Goal: Book appointment/travel/reservation

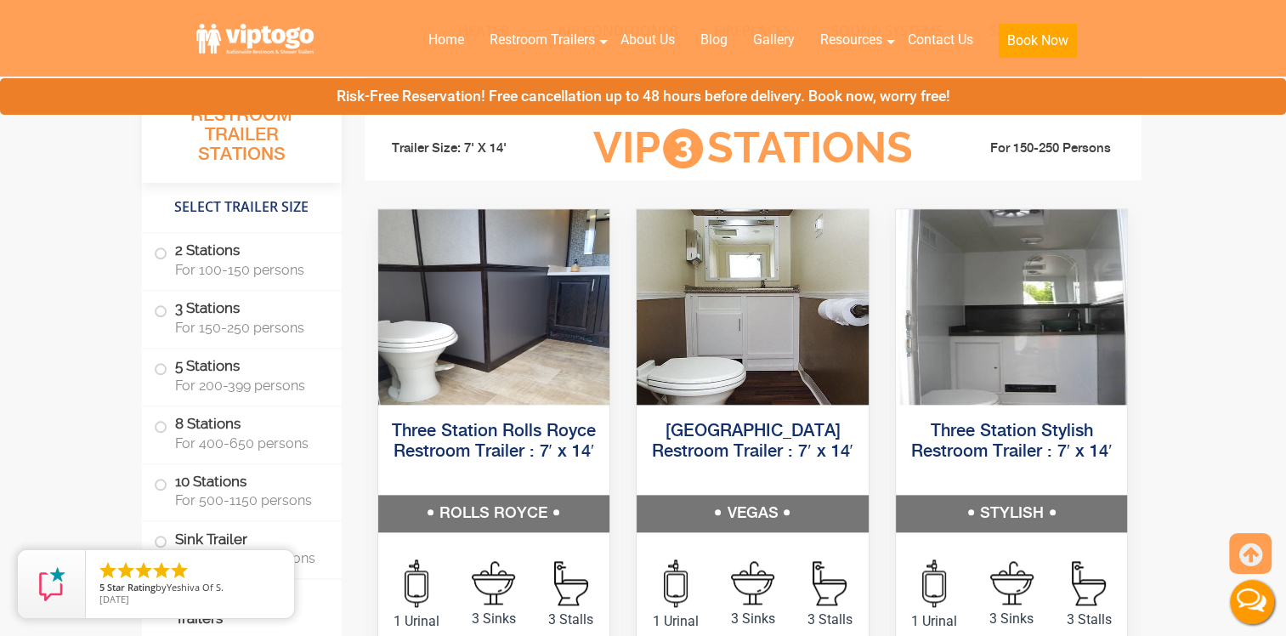
scroll to position [1870, 0]
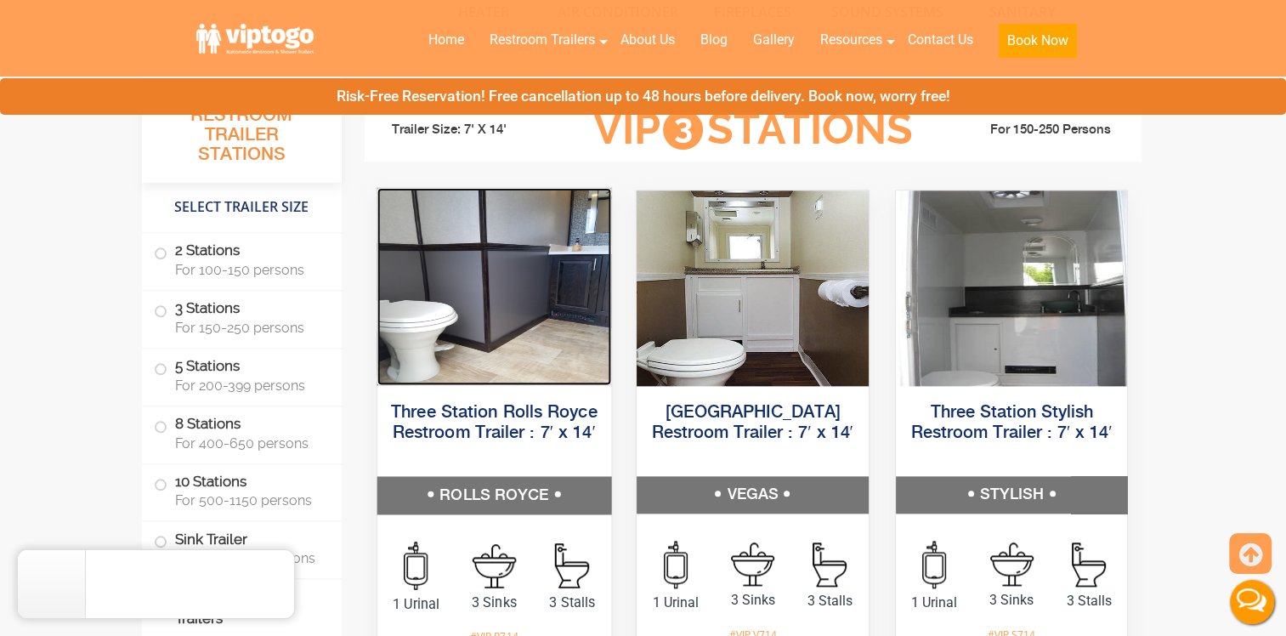
click at [511, 364] on img at bounding box center [494, 285] width 234 height 197
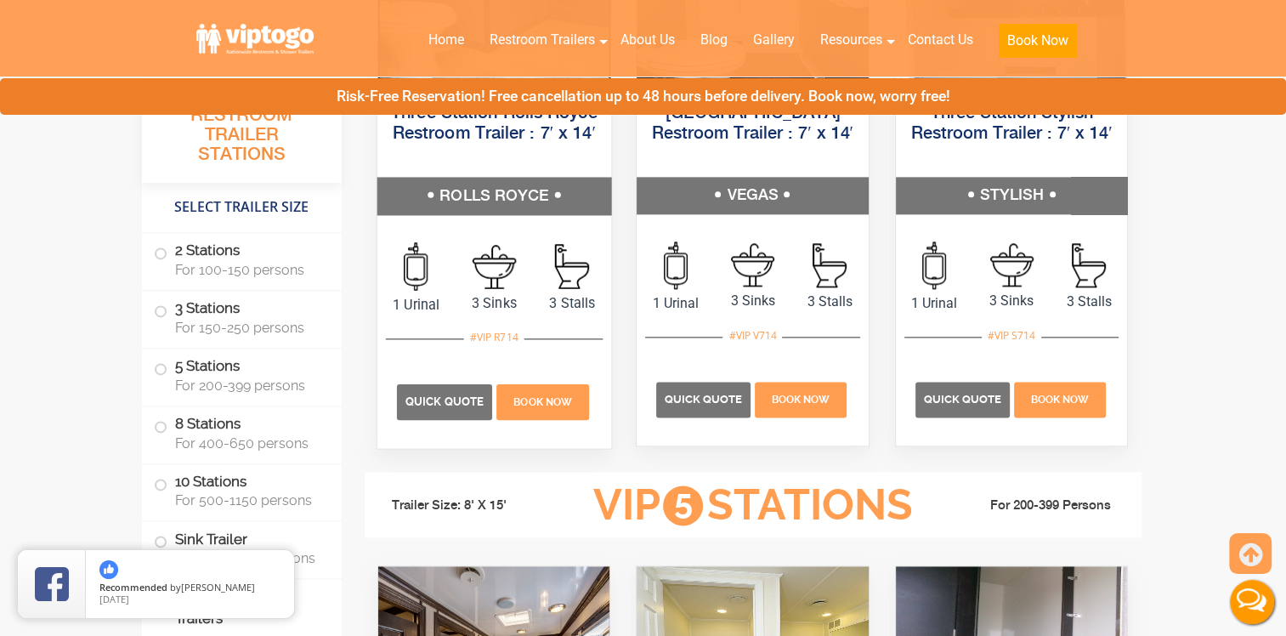
scroll to position [2210, 0]
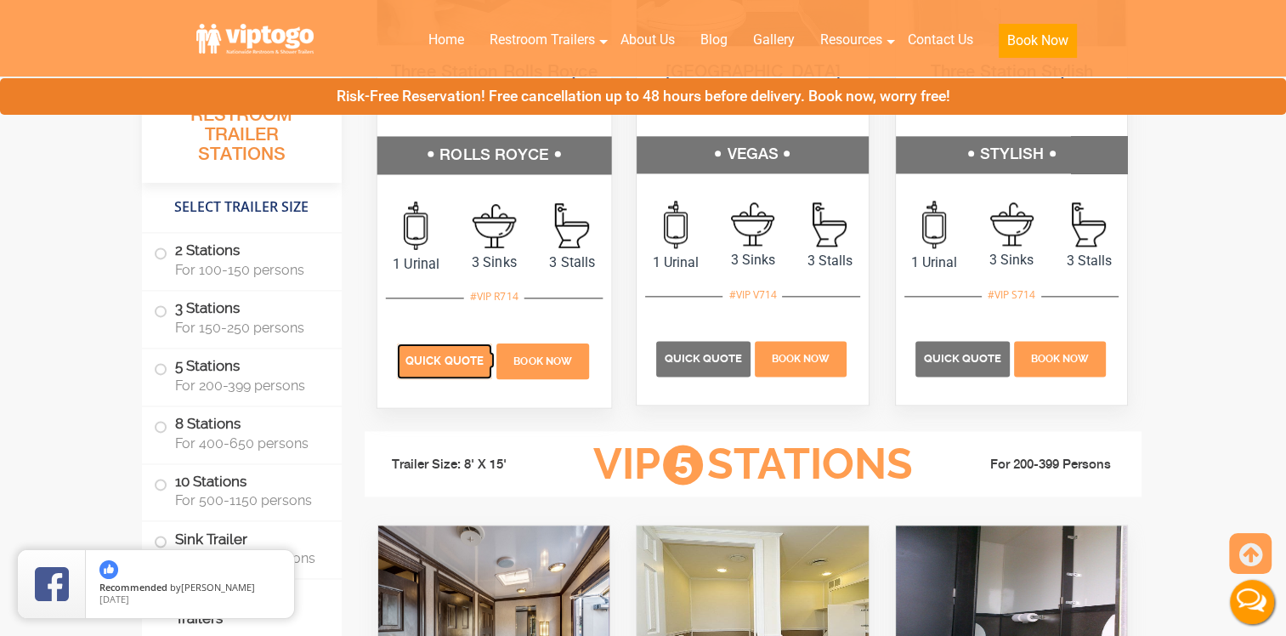
click at [449, 365] on span "Quick Quote" at bounding box center [444, 360] width 78 height 13
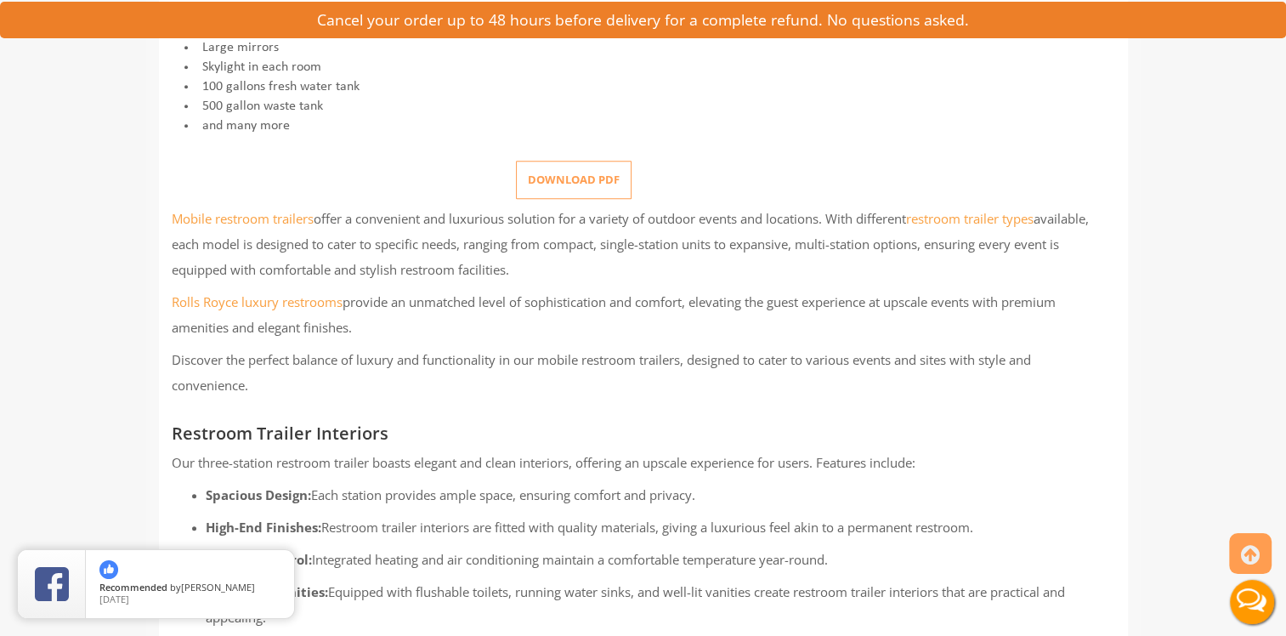
scroll to position [595, 0]
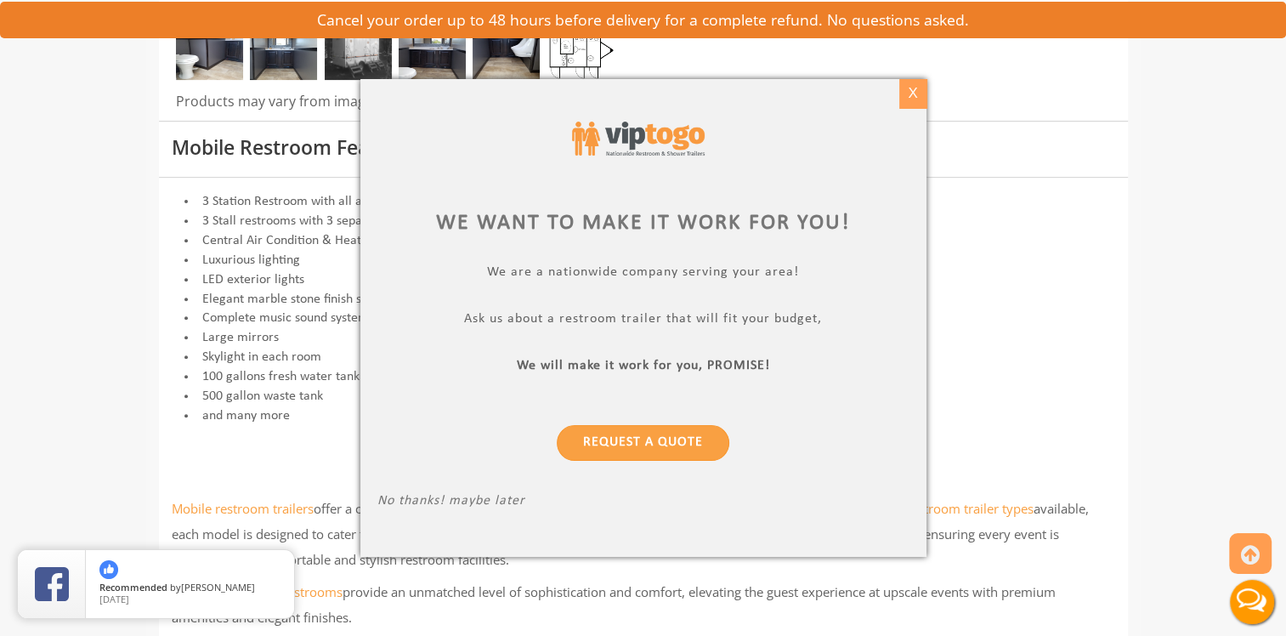
click at [915, 95] on div "X" at bounding box center [912, 93] width 26 height 29
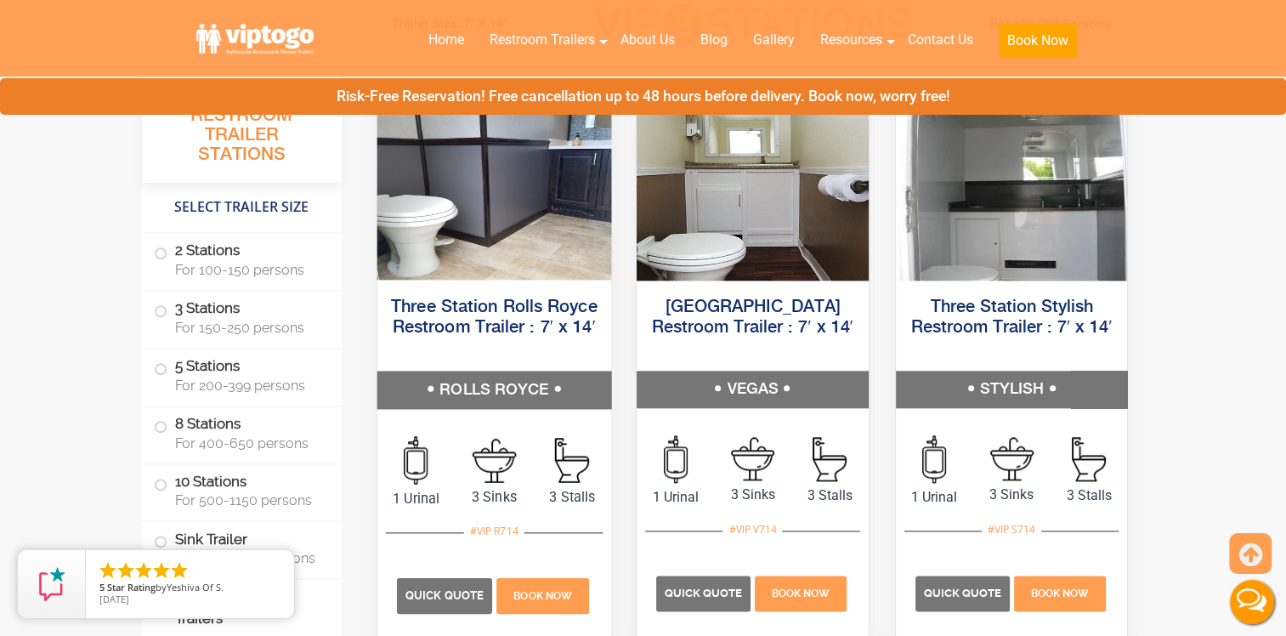
scroll to position [2040, 0]
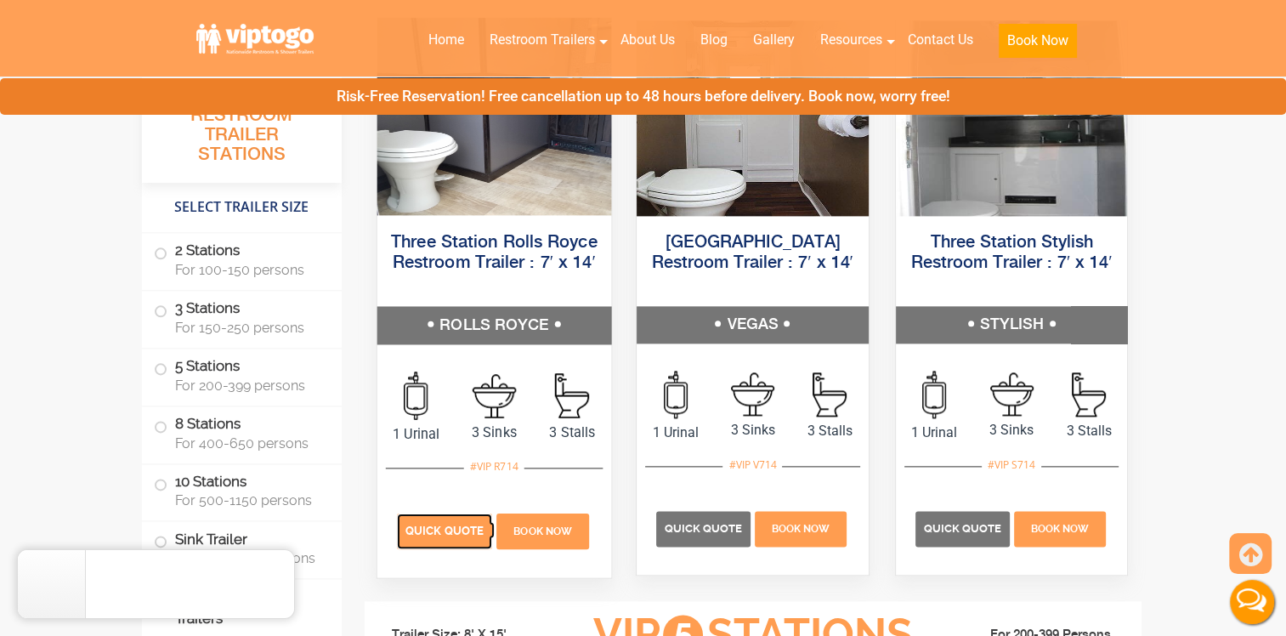
click at [435, 524] on span "Quick Quote" at bounding box center [444, 530] width 78 height 13
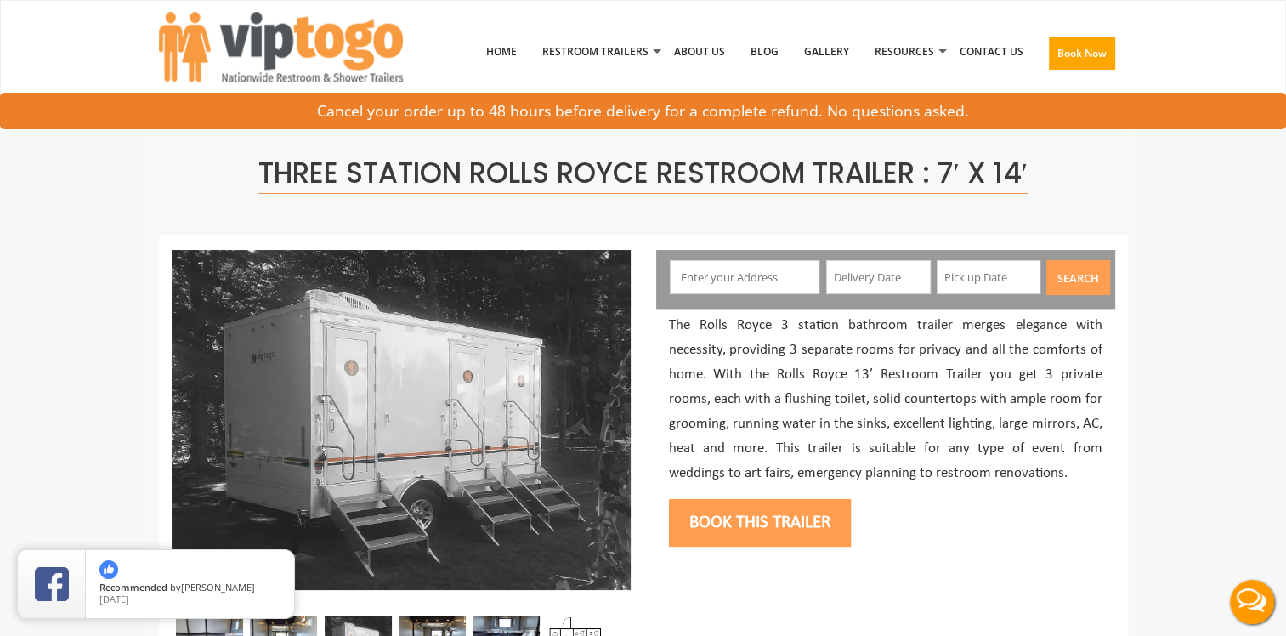
click at [730, 286] on input "text" at bounding box center [745, 277] width 150 height 34
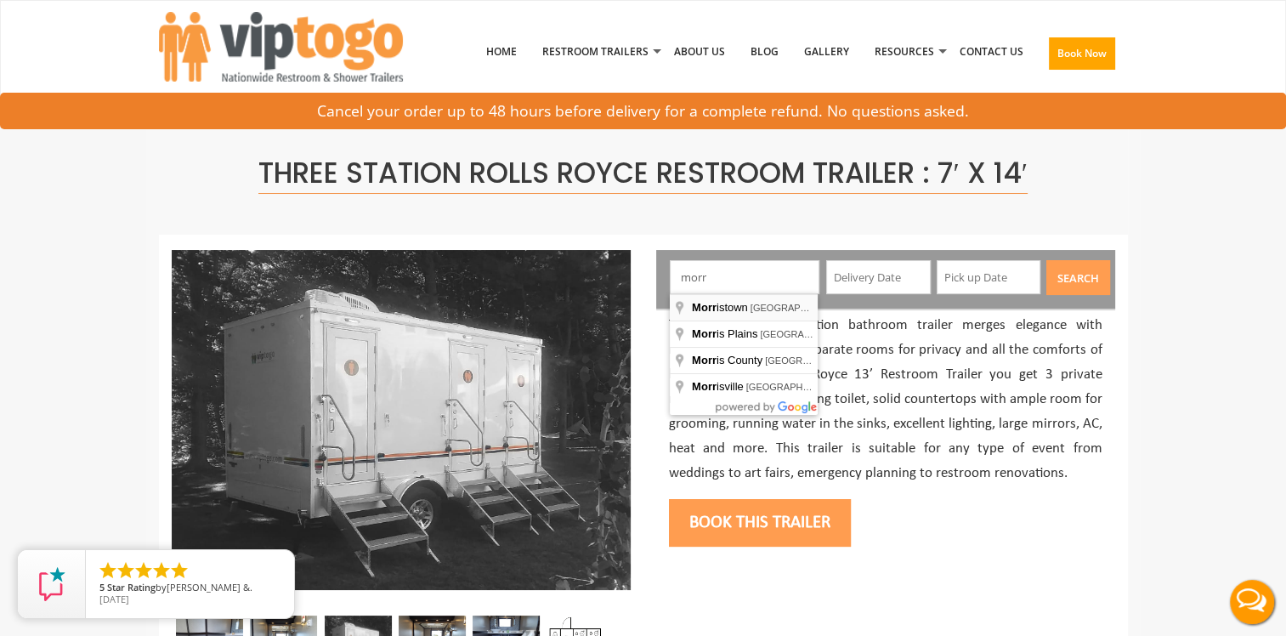
type input "Morristown, NJ, USA"
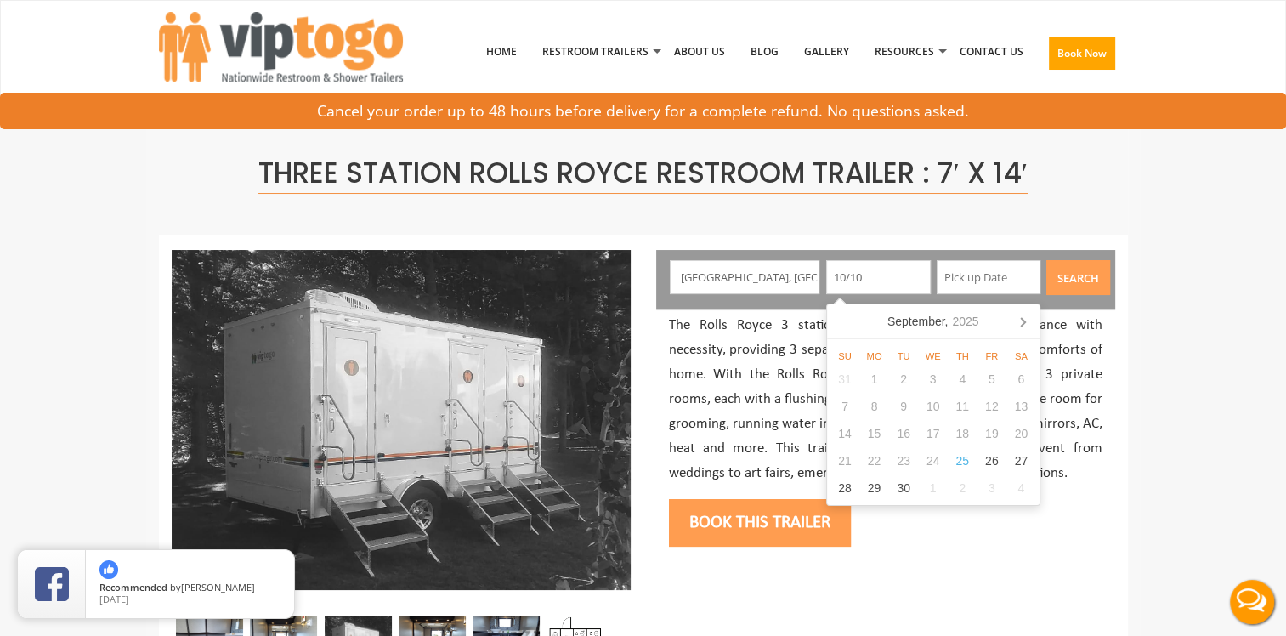
type input "10/10"
click at [1000, 285] on input "text" at bounding box center [989, 277] width 105 height 34
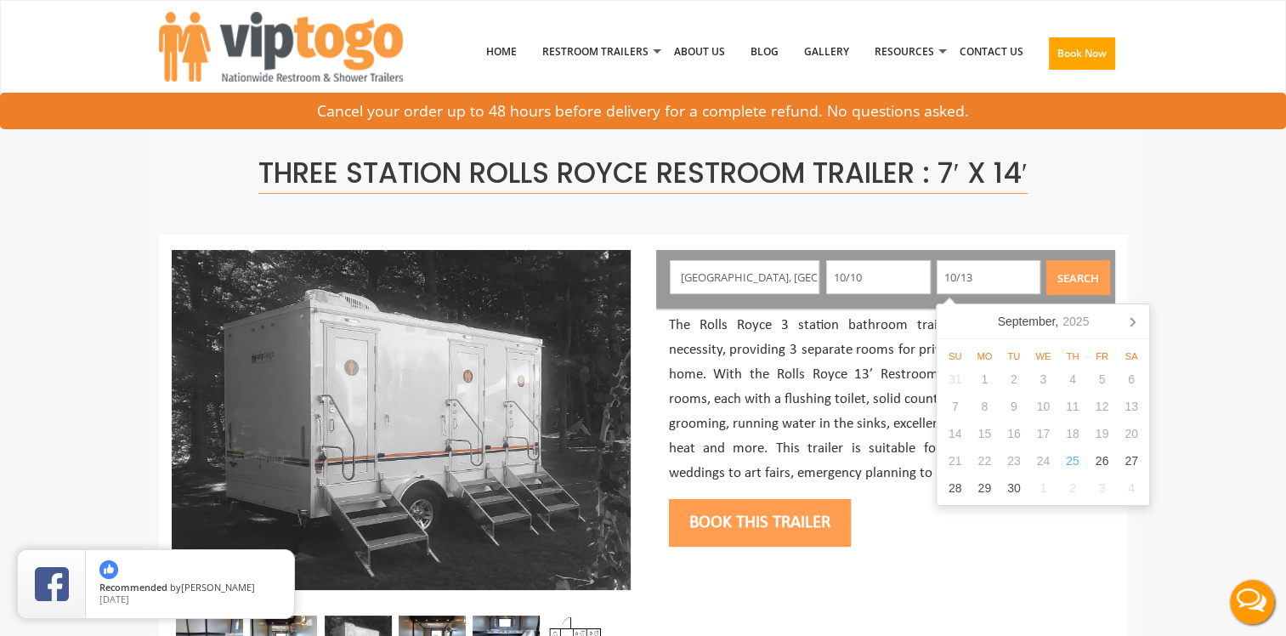
type input "10/13"
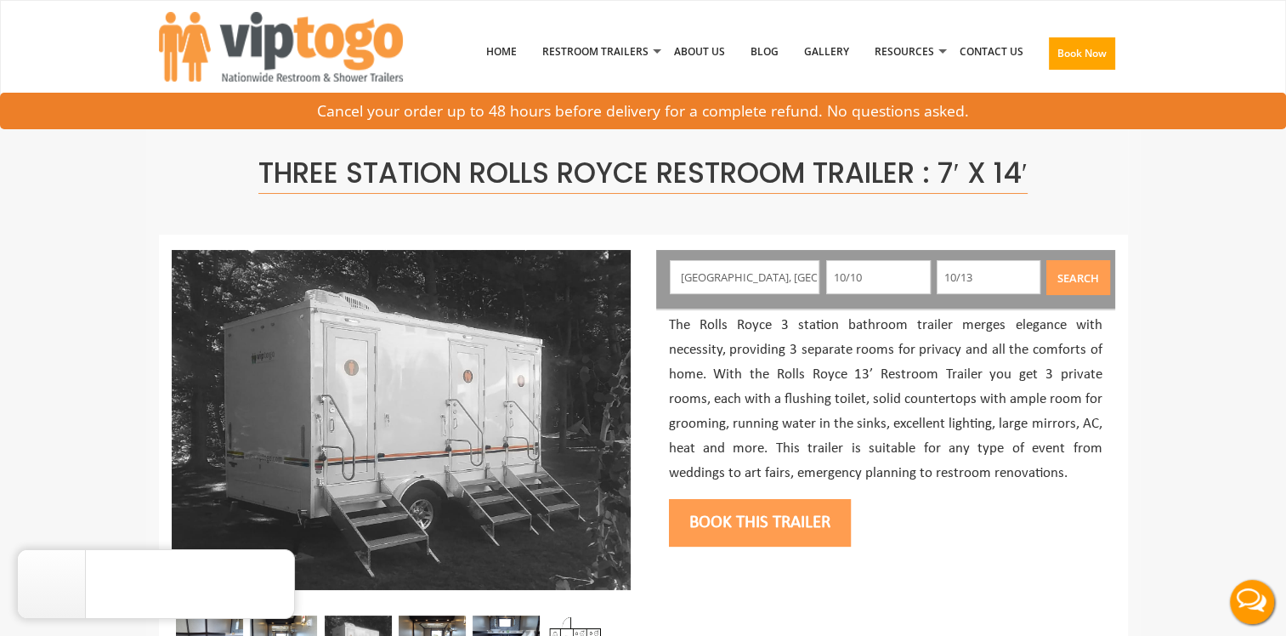
click at [901, 535] on div "Book this trailer" at bounding box center [885, 520] width 433 height 69
click at [1081, 268] on button "Search" at bounding box center [1078, 277] width 64 height 35
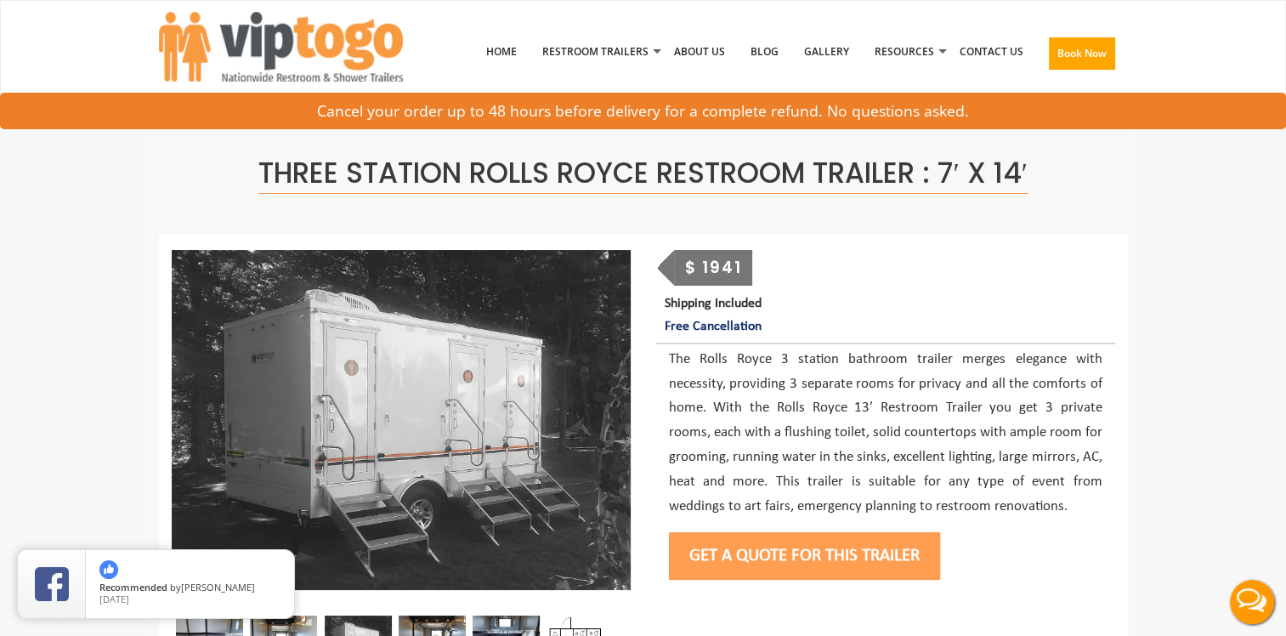
click at [846, 552] on button "Get a Quote for this Trailer" at bounding box center [804, 556] width 271 height 48
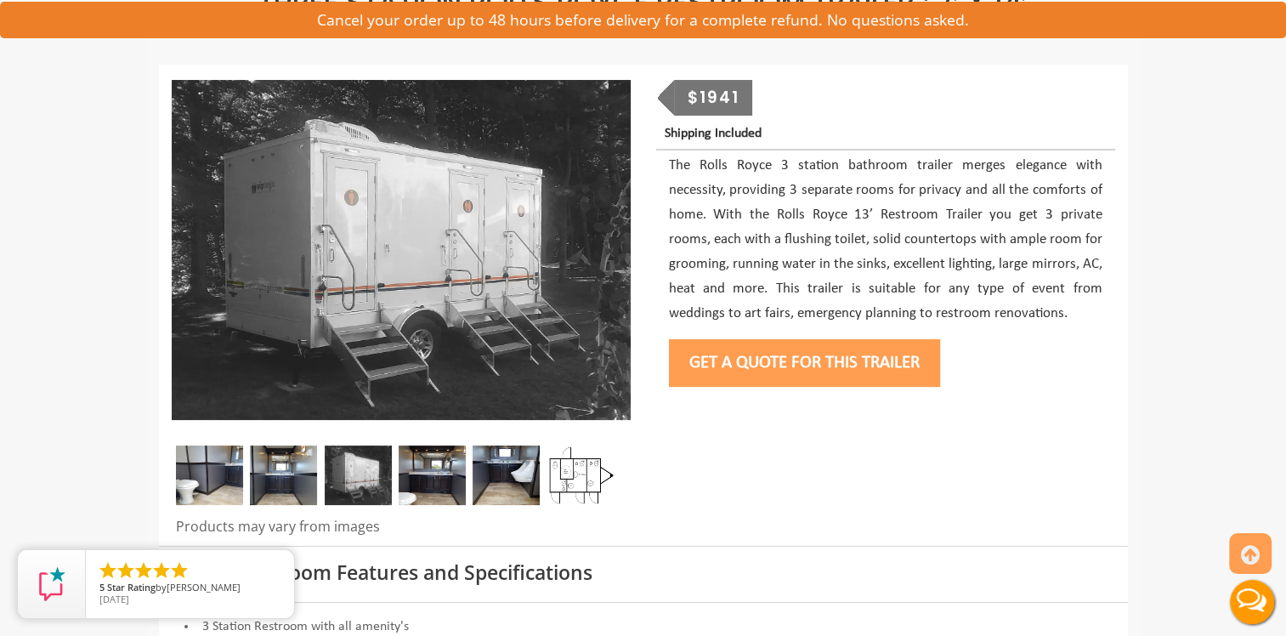
scroll to position [85, 0]
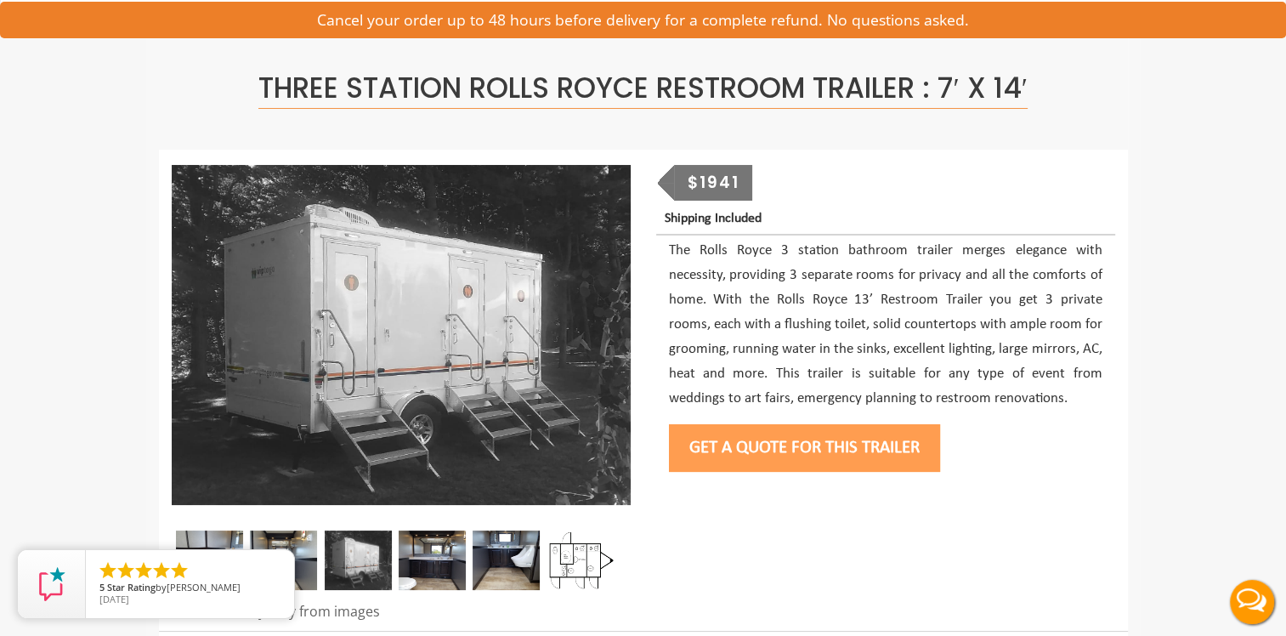
click at [805, 444] on button "Get a Quote for this Trailer" at bounding box center [804, 448] width 271 height 48
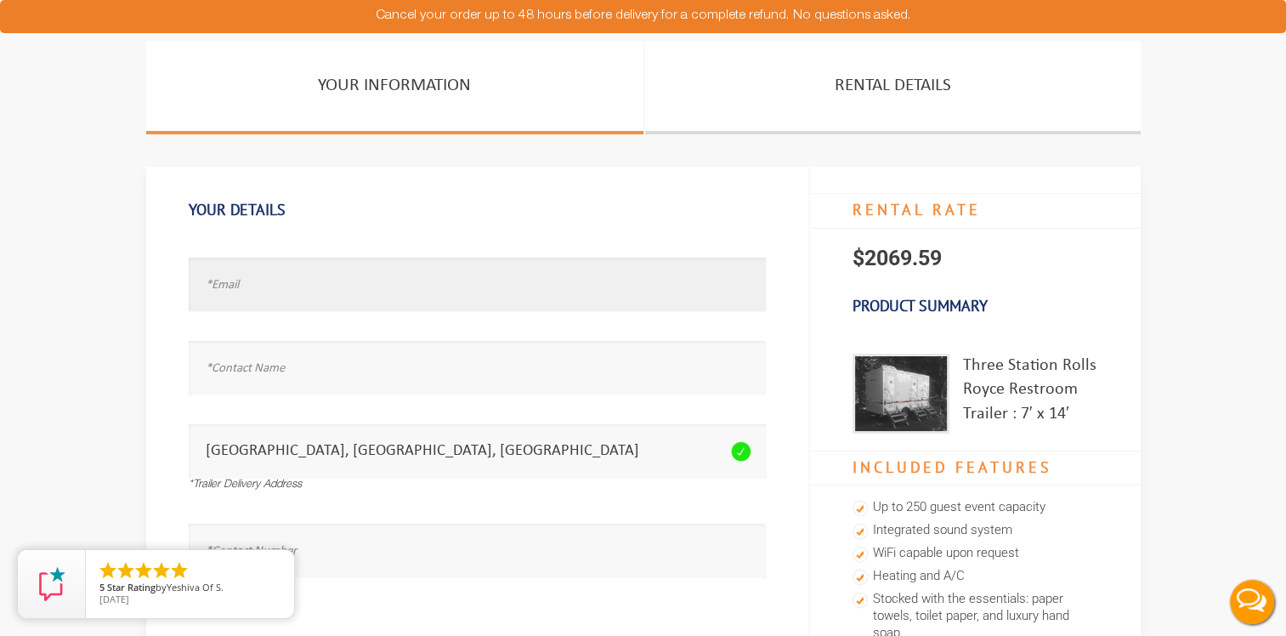
click at [235, 287] on input "text" at bounding box center [477, 285] width 577 height 54
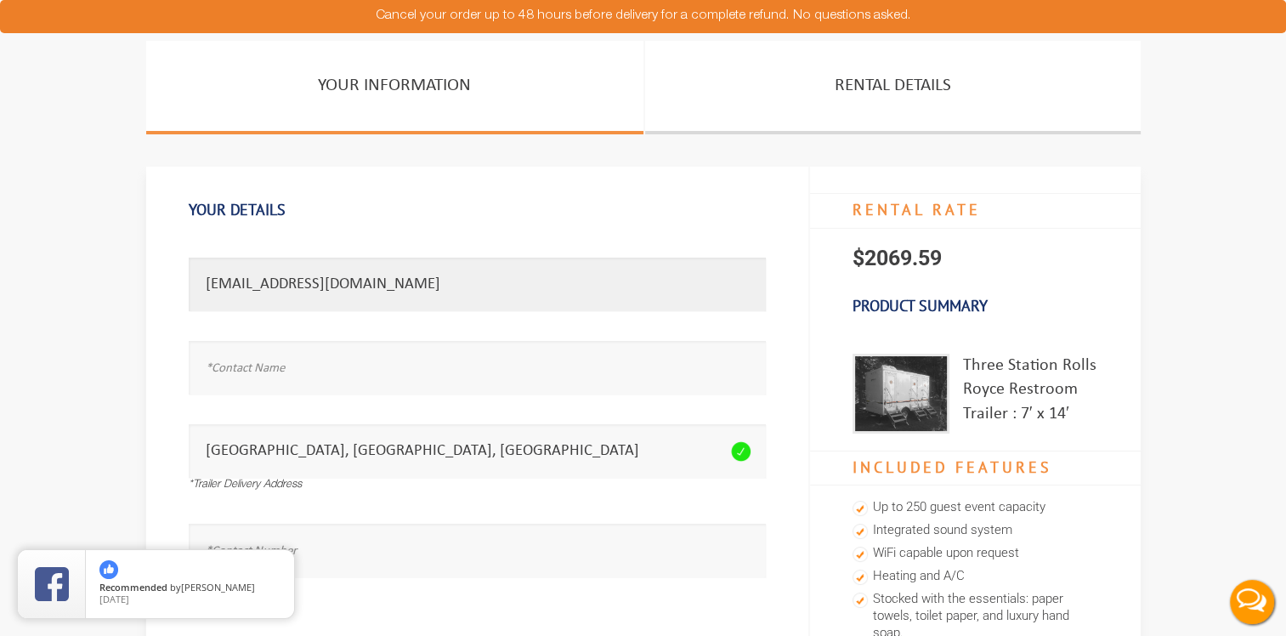
type input "[EMAIL_ADDRESS][DOMAIN_NAME]"
click at [254, 371] on input "text" at bounding box center [477, 368] width 577 height 54
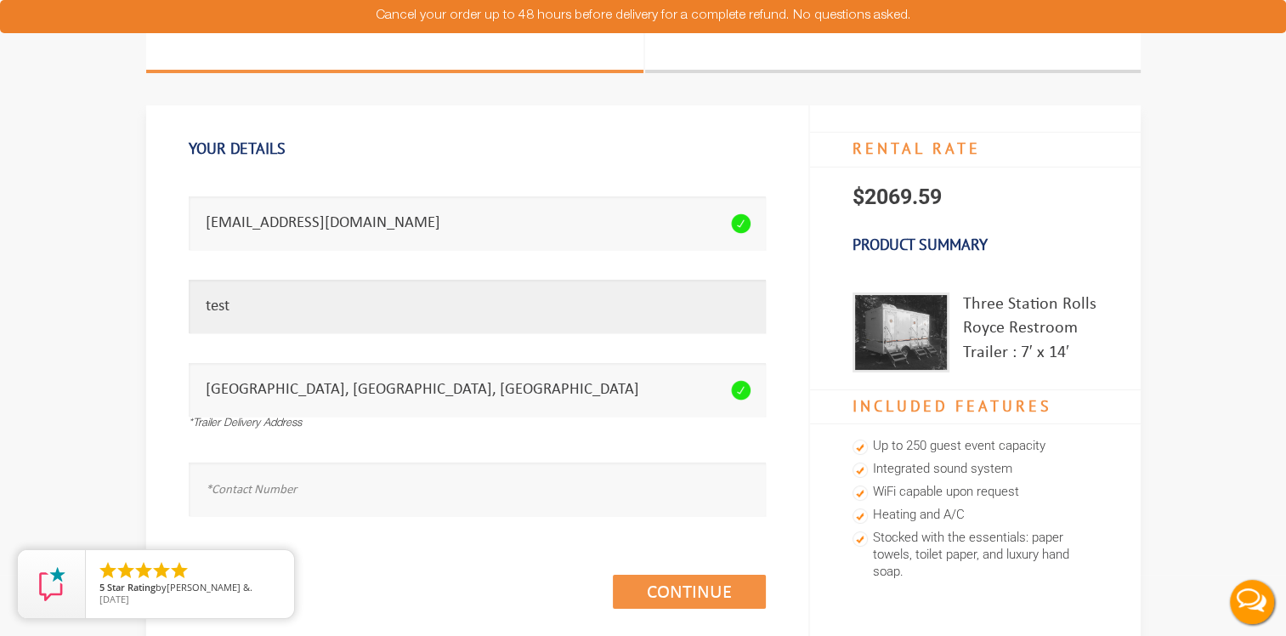
scroll to position [170, 0]
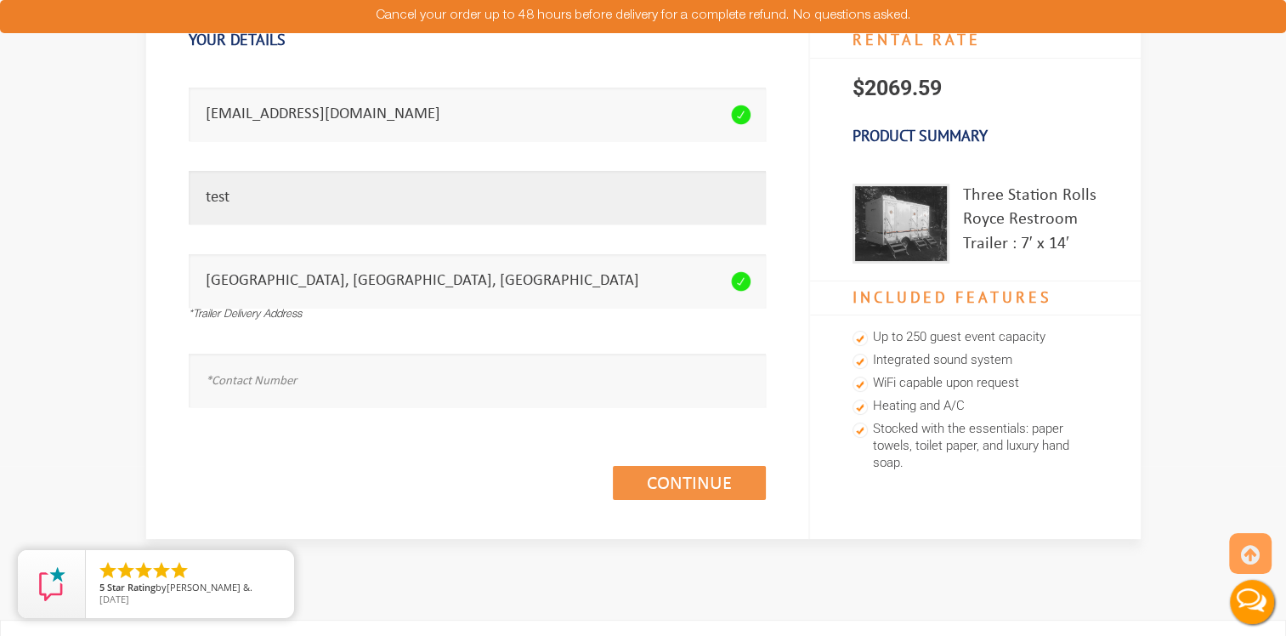
type input "test"
click at [270, 378] on input "text" at bounding box center [477, 381] width 577 height 54
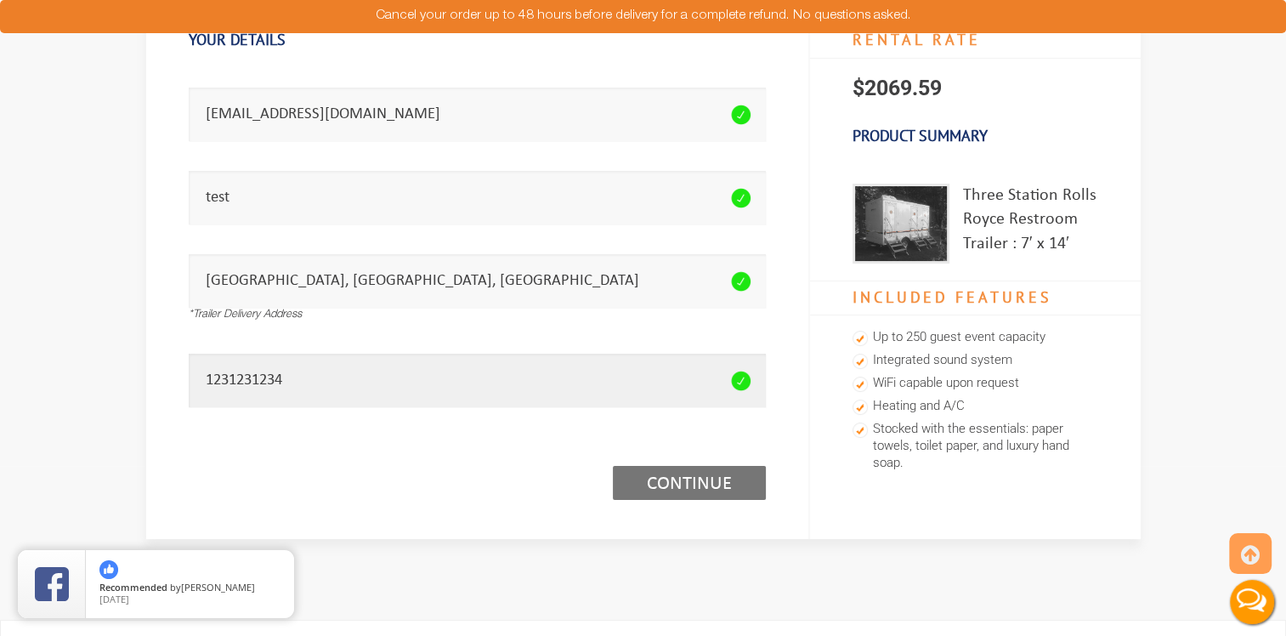
type input "1231231234"
click at [698, 484] on link "Continue (1/3)" at bounding box center [689, 483] width 153 height 34
click at [734, 486] on link "Continue (1/3)" at bounding box center [689, 483] width 153 height 34
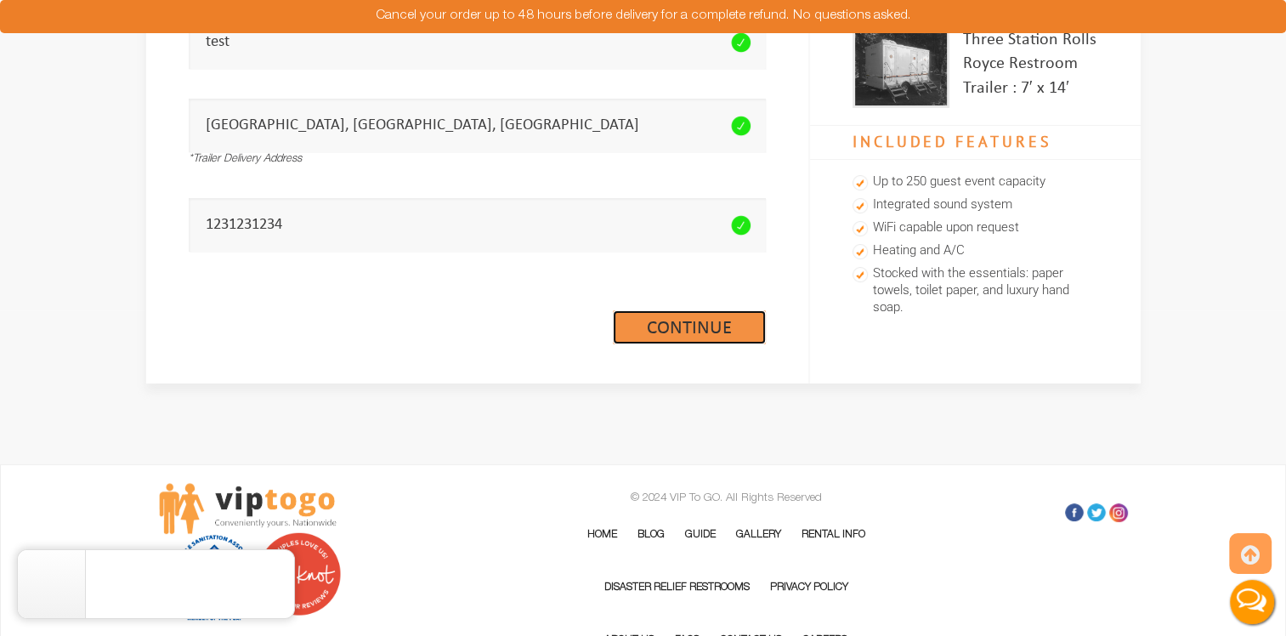
scroll to position [254, 0]
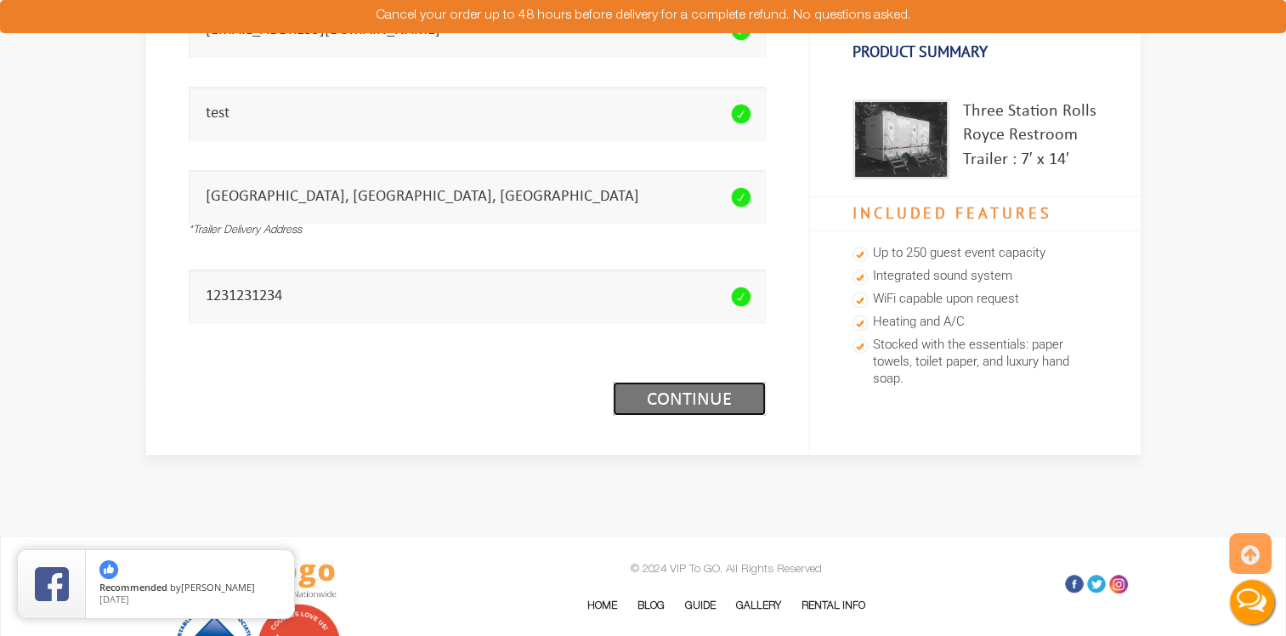
click at [670, 397] on link "Continue (1/3)" at bounding box center [689, 399] width 153 height 34
